Goal: Task Accomplishment & Management: Manage account settings

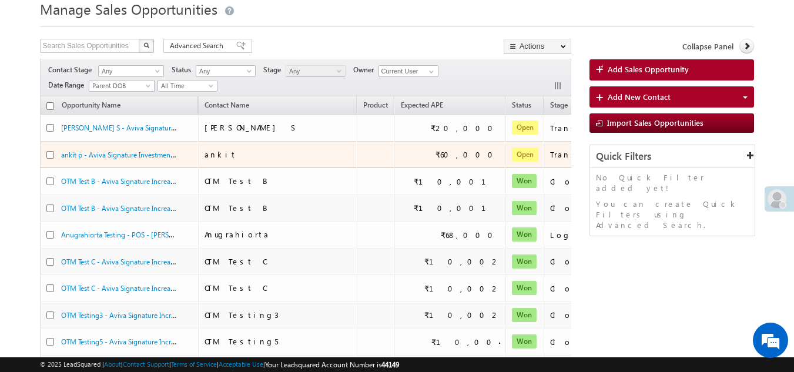
scroll to position [59, 0]
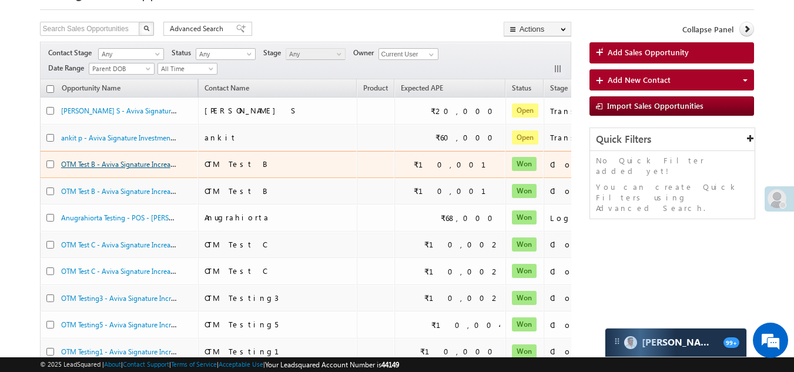
click at [112, 167] on link "OTM Test B - Aviva Signature Increasing Income Plan" at bounding box center [142, 164] width 162 height 10
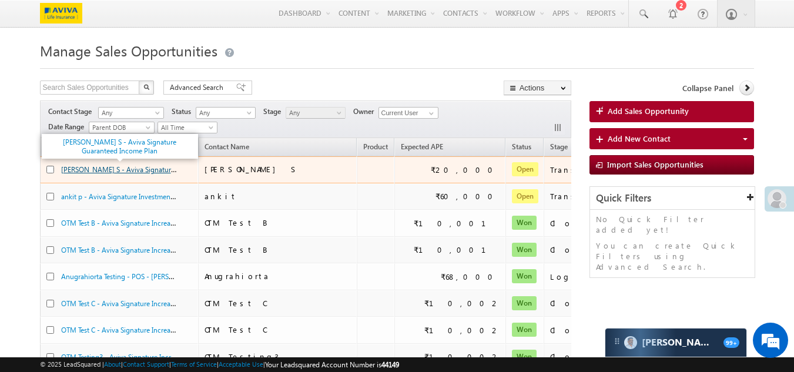
click at [98, 174] on link "Anvesh S - Aviva Signature Guaranteed Income Plan" at bounding box center [156, 169] width 191 height 10
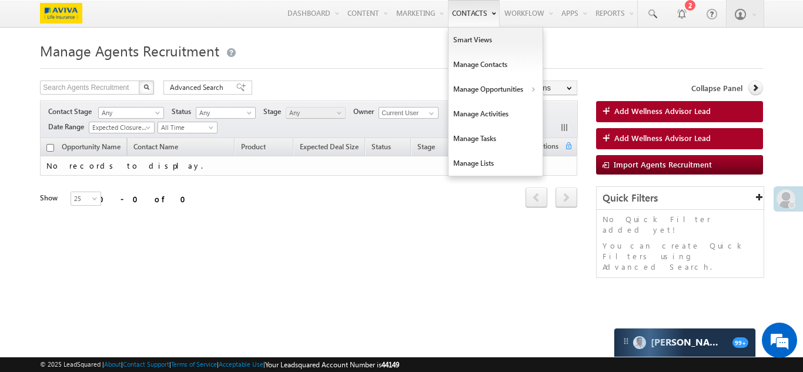
click at [458, 12] on link "Contacts" at bounding box center [474, 13] width 52 height 27
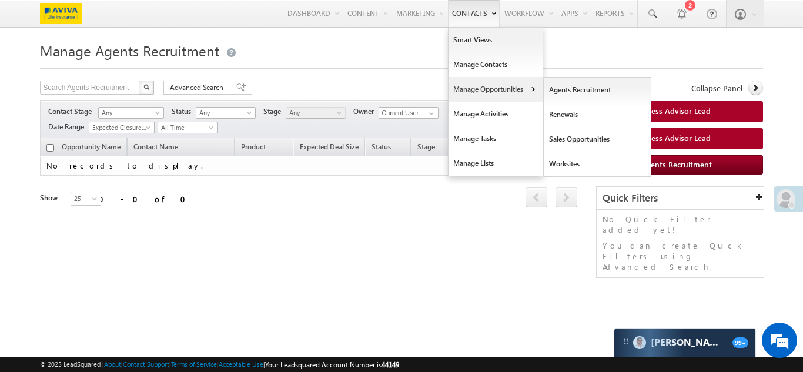
click at [476, 90] on link "Manage Opportunities" at bounding box center [495, 89] width 94 height 25
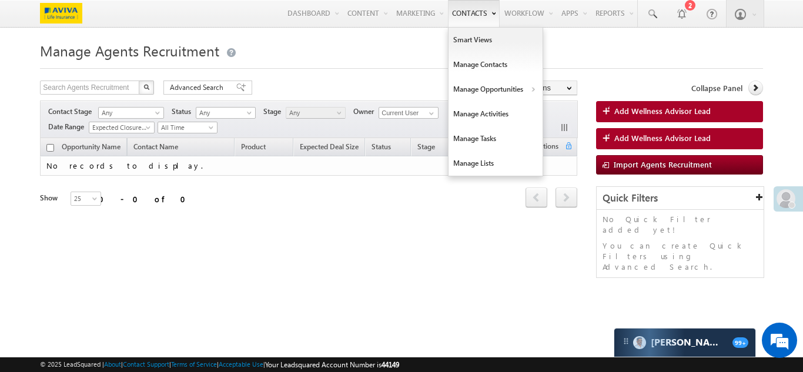
click at [474, 12] on link "Contacts" at bounding box center [474, 13] width 52 height 27
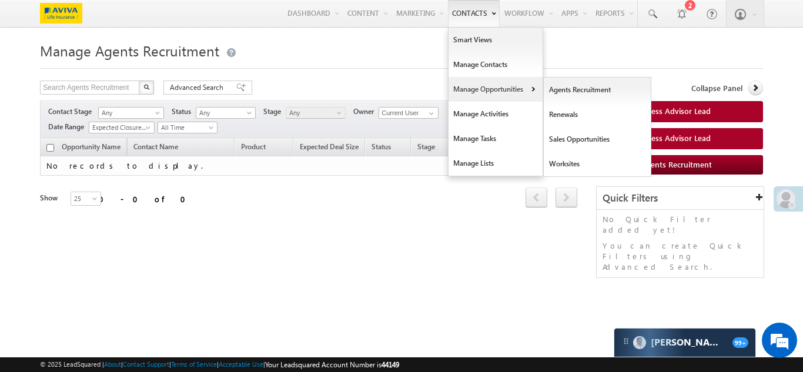
click at [483, 86] on link "Manage Opportunities" at bounding box center [495, 89] width 94 height 25
click at [561, 141] on link "Sales Opportunities" at bounding box center [597, 139] width 108 height 25
